Goal: Information Seeking & Learning: Understand process/instructions

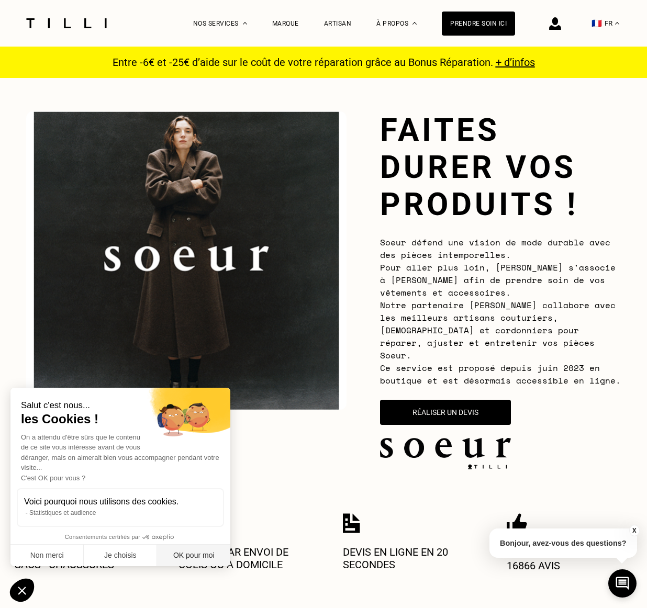
click at [191, 551] on button "OK pour moi" at bounding box center [193, 556] width 73 height 22
checkbox input "true"
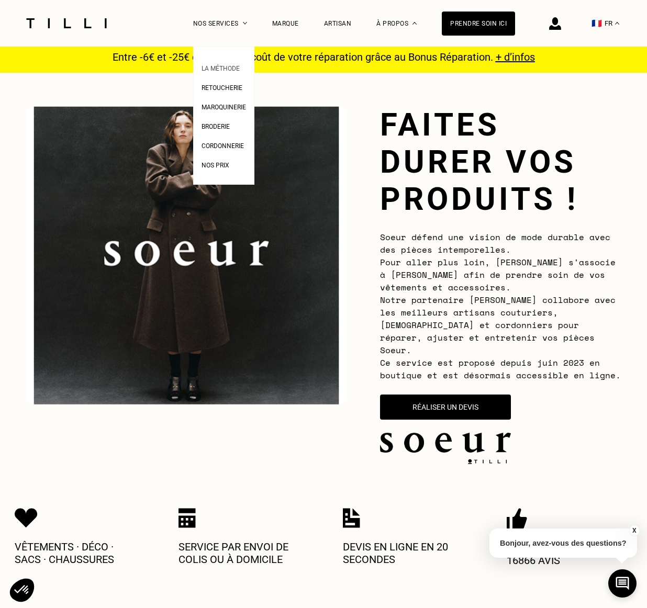
click at [217, 66] on span "La Méthode" at bounding box center [220, 68] width 38 height 7
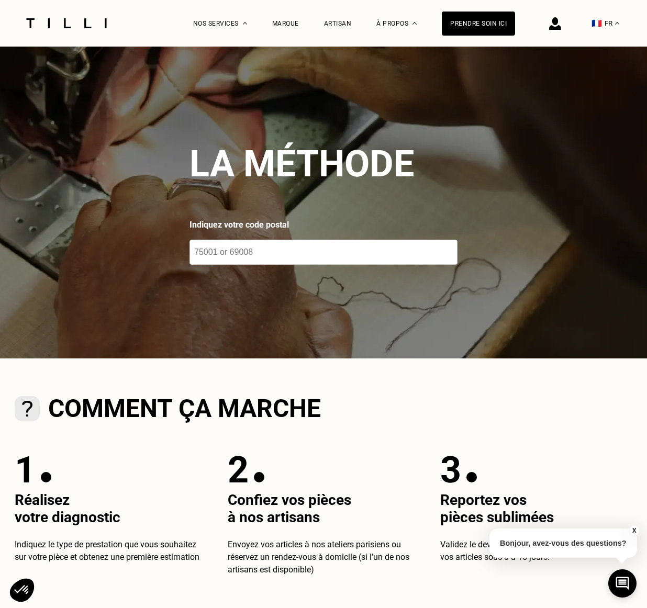
click at [225, 254] on input "number" at bounding box center [323, 252] width 268 height 25
type input "75008"
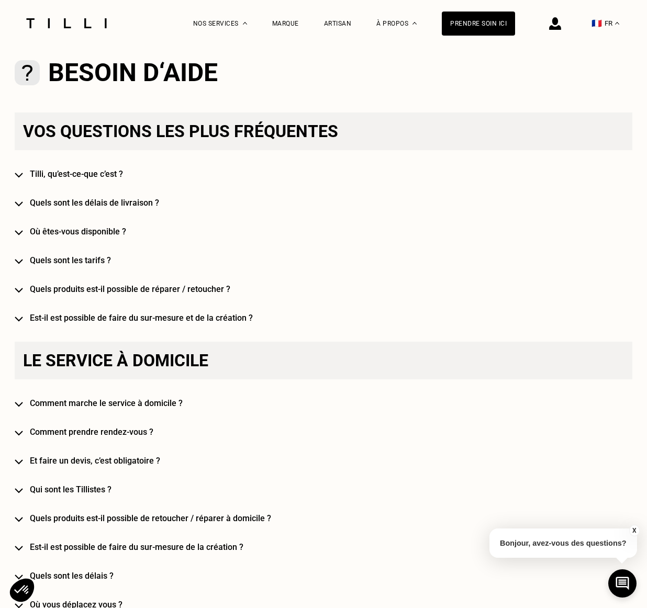
scroll to position [758, 0]
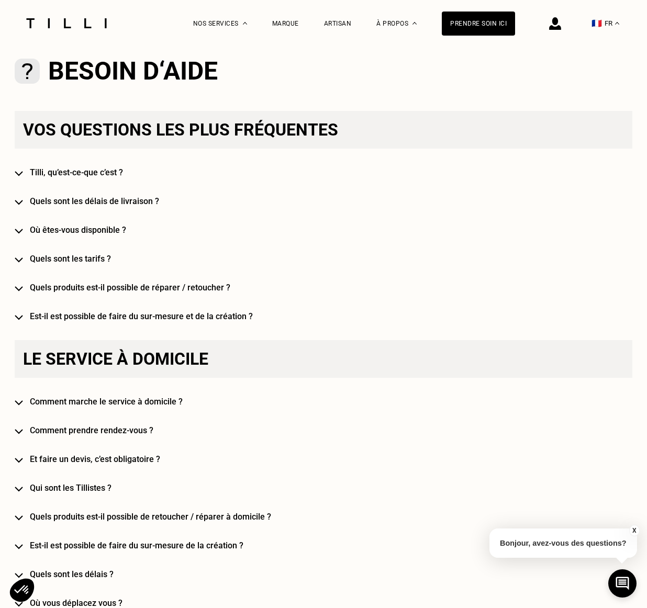
click at [59, 169] on h4 "Tilli, qu’est-ce-que c’est ?" at bounding box center [338, 172] width 617 height 10
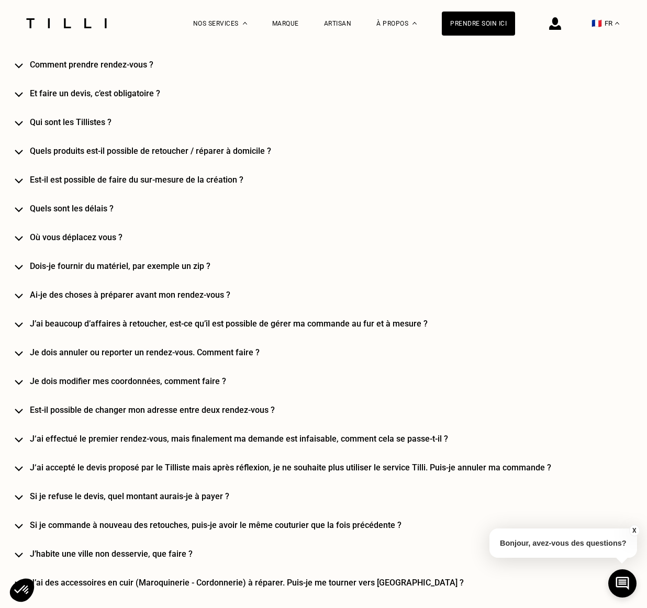
scroll to position [1168, 0]
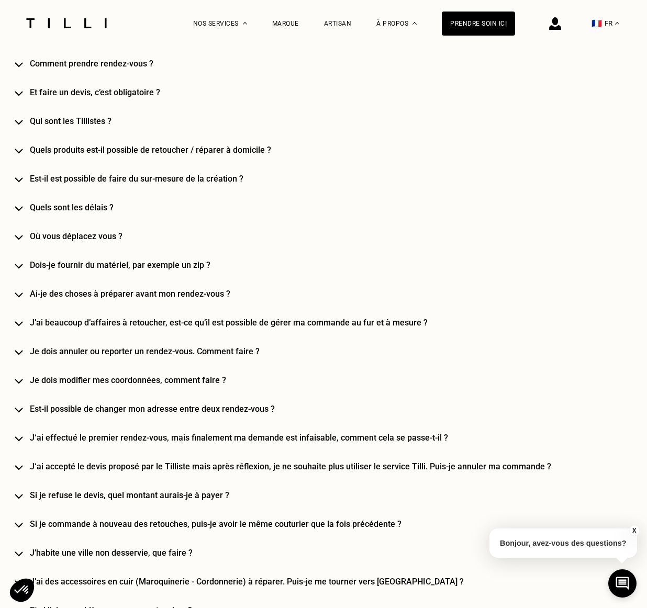
click at [53, 202] on h4 "Quels sont les délais ?" at bounding box center [338, 207] width 617 height 10
